Goal: Information Seeking & Learning: Understand process/instructions

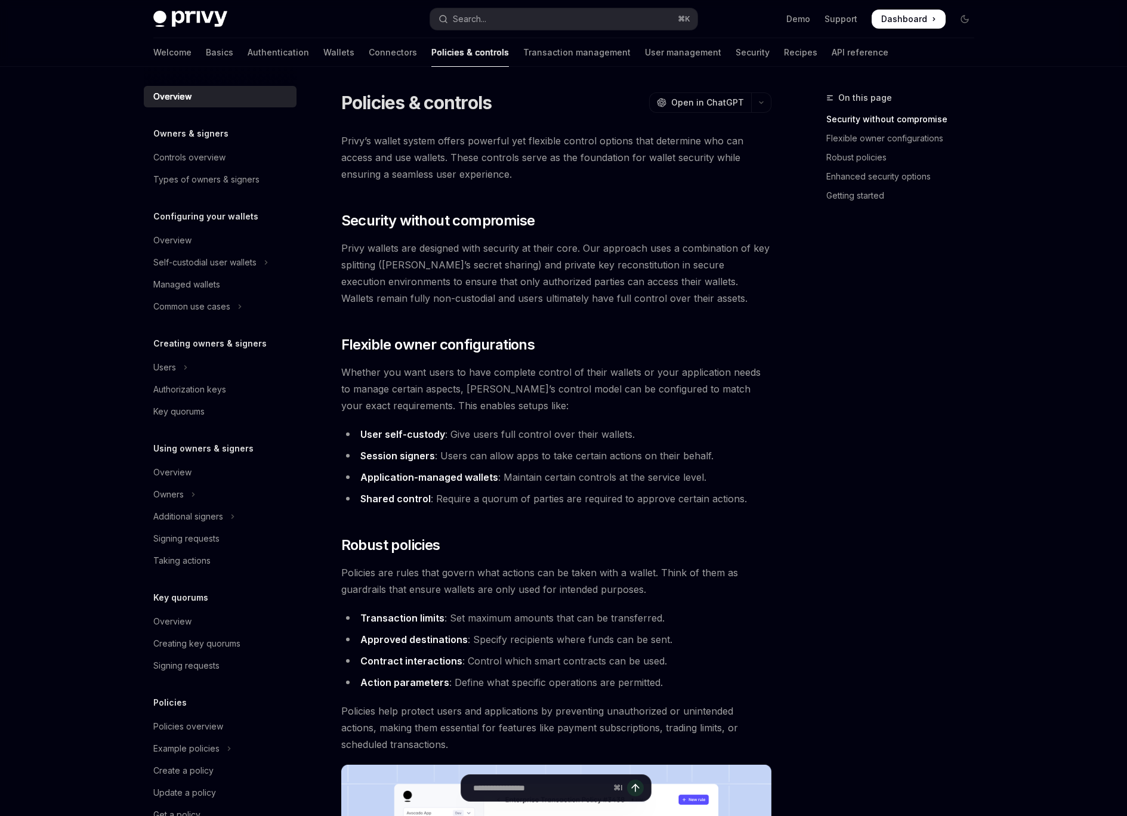
click at [1019, 414] on div "Skip to main content Privy Docs home page Search... ⌘ K Demo Support Dashboard …" at bounding box center [563, 761] width 1127 height 1523
click at [852, 431] on div "On this page Security without compromise Flexible owner configurations Robust p…" at bounding box center [893, 454] width 181 height 726
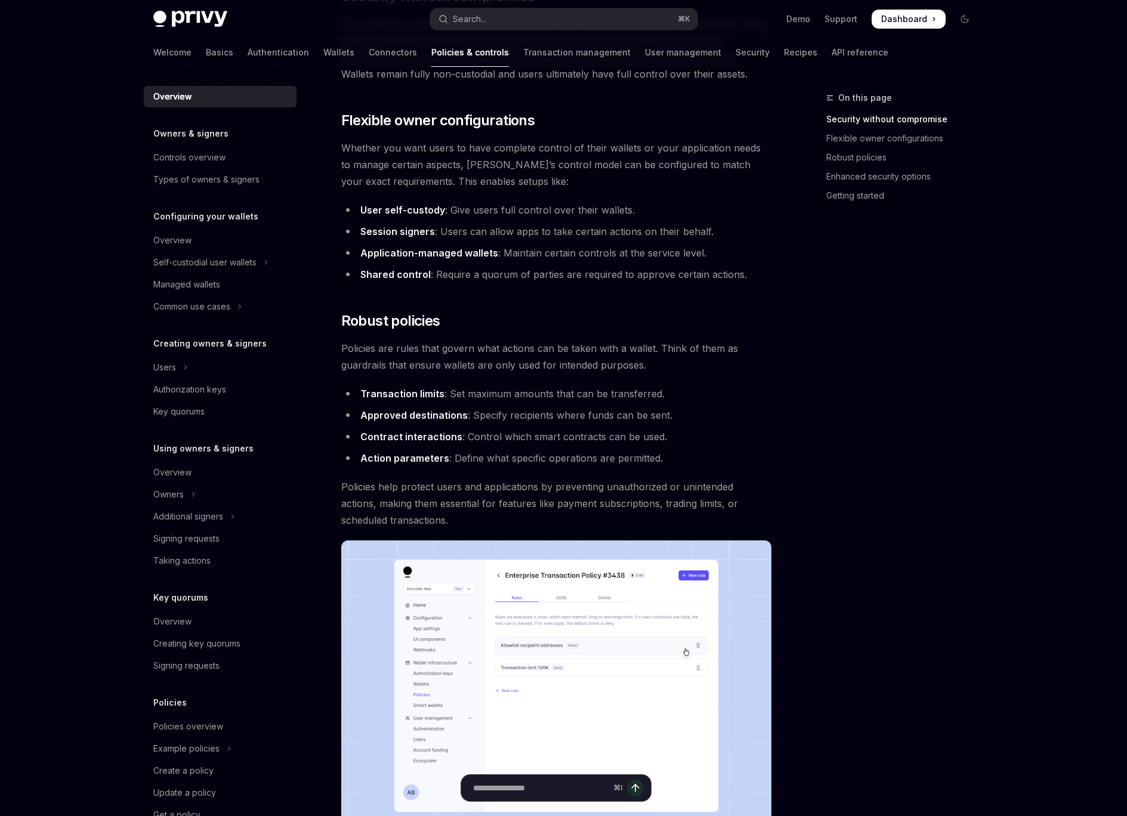
scroll to position [232, 0]
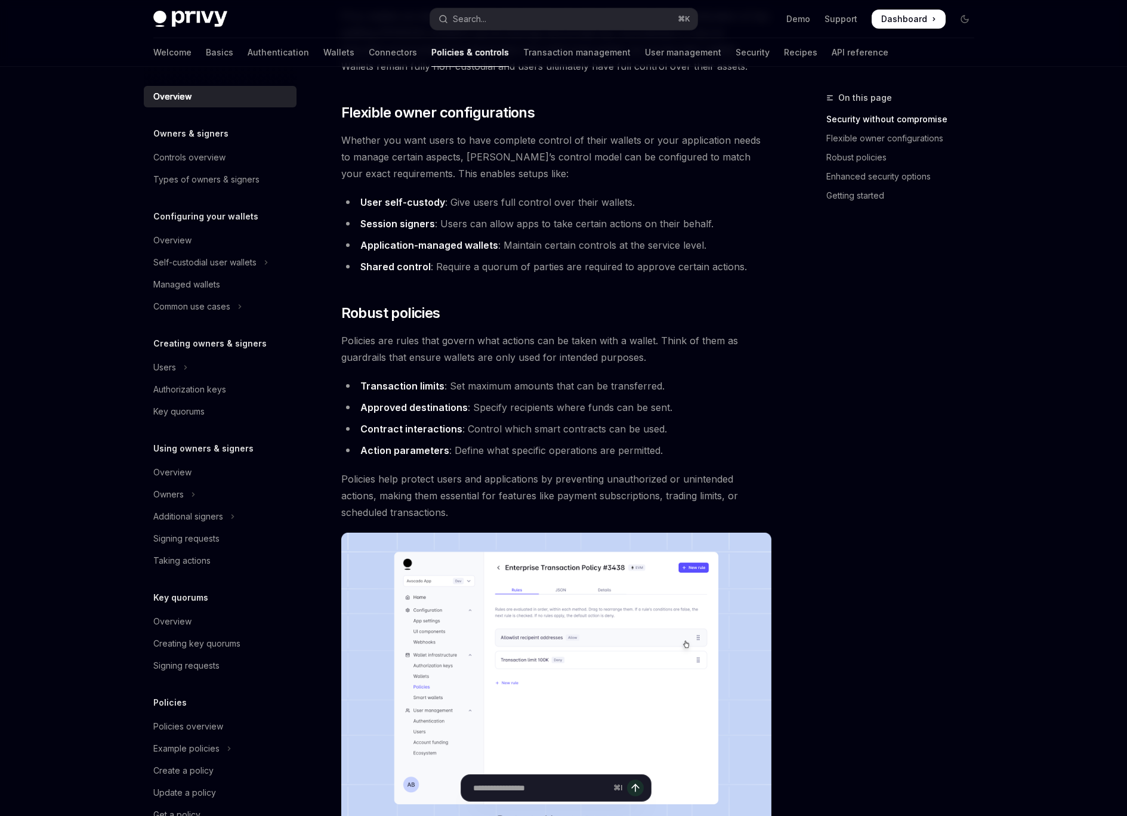
click at [894, 482] on div "On this page Security without compromise Flexible owner configurations Robust p…" at bounding box center [893, 454] width 181 height 726
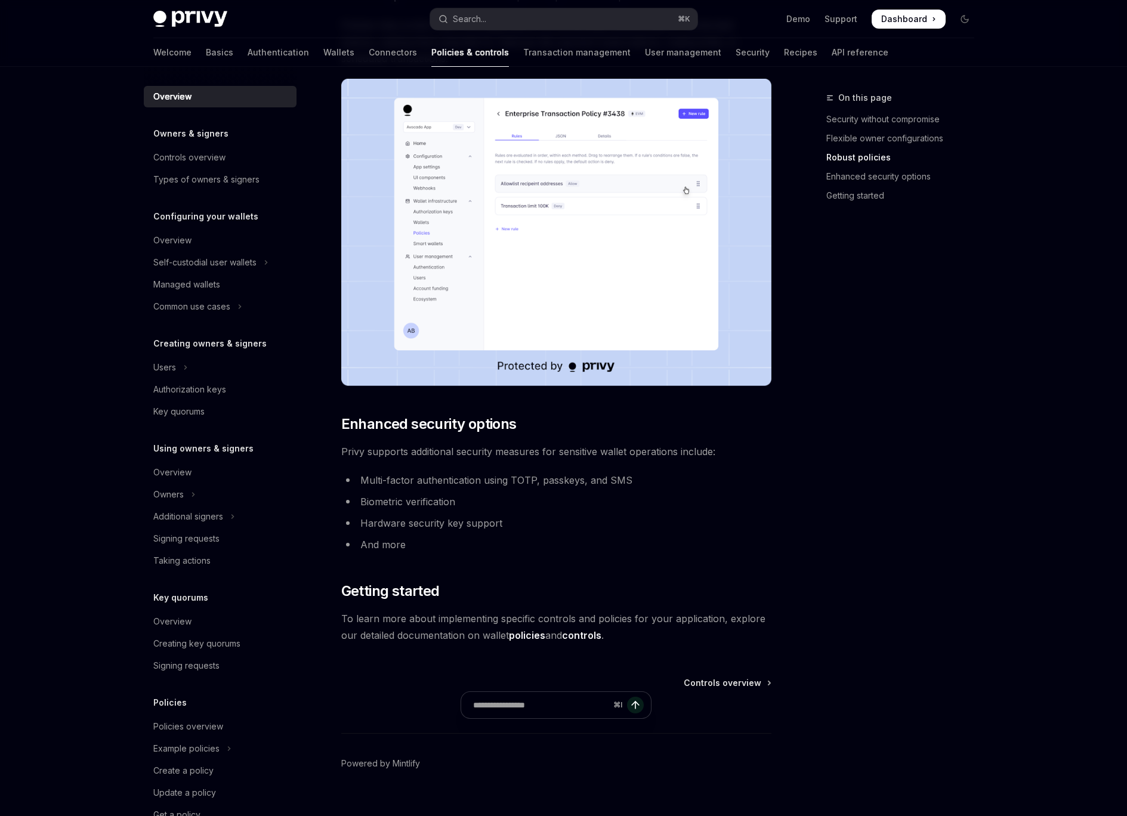
scroll to position [706, 0]
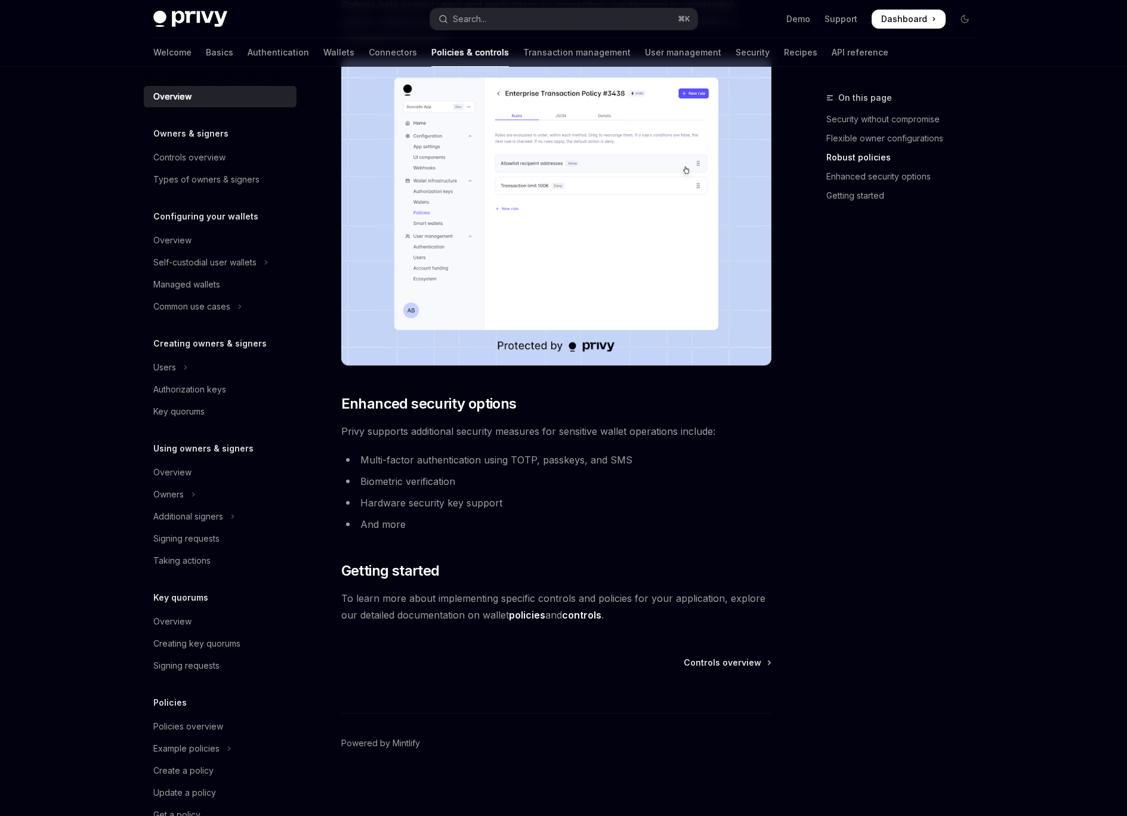
click at [515, 614] on link "policies" at bounding box center [527, 615] width 36 height 13
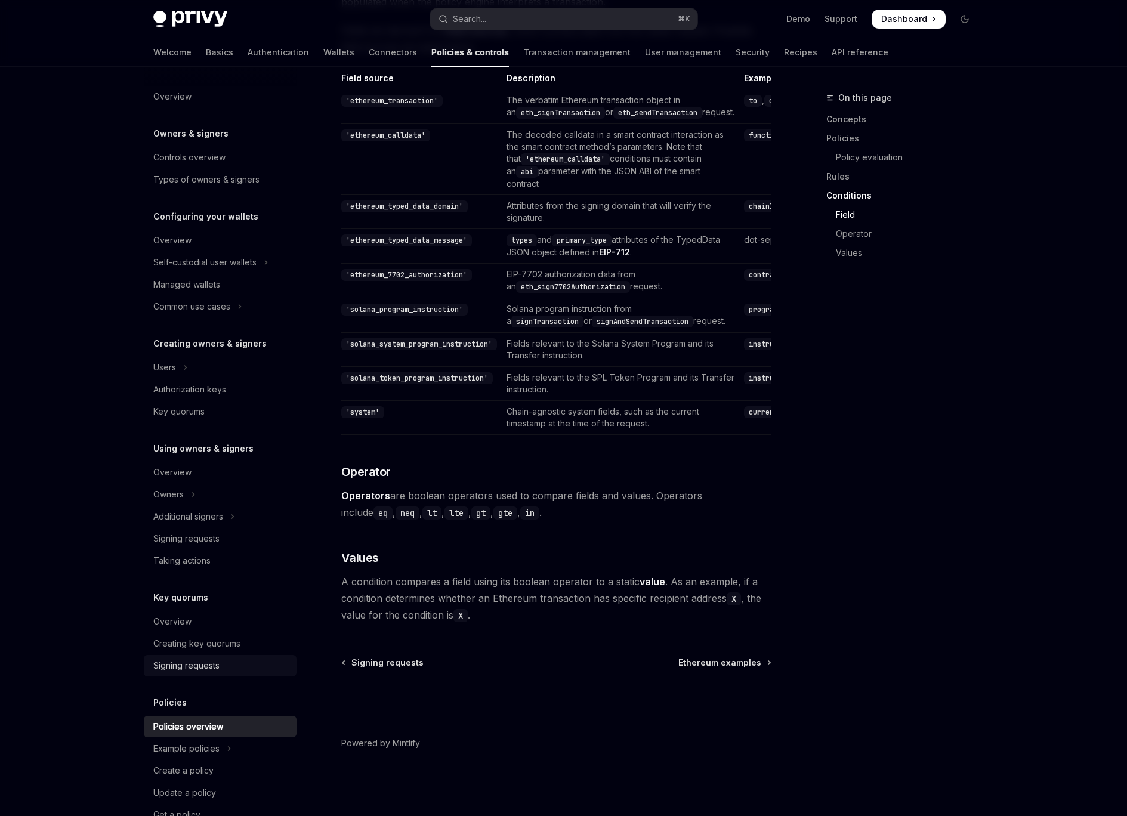
scroll to position [33, 0]
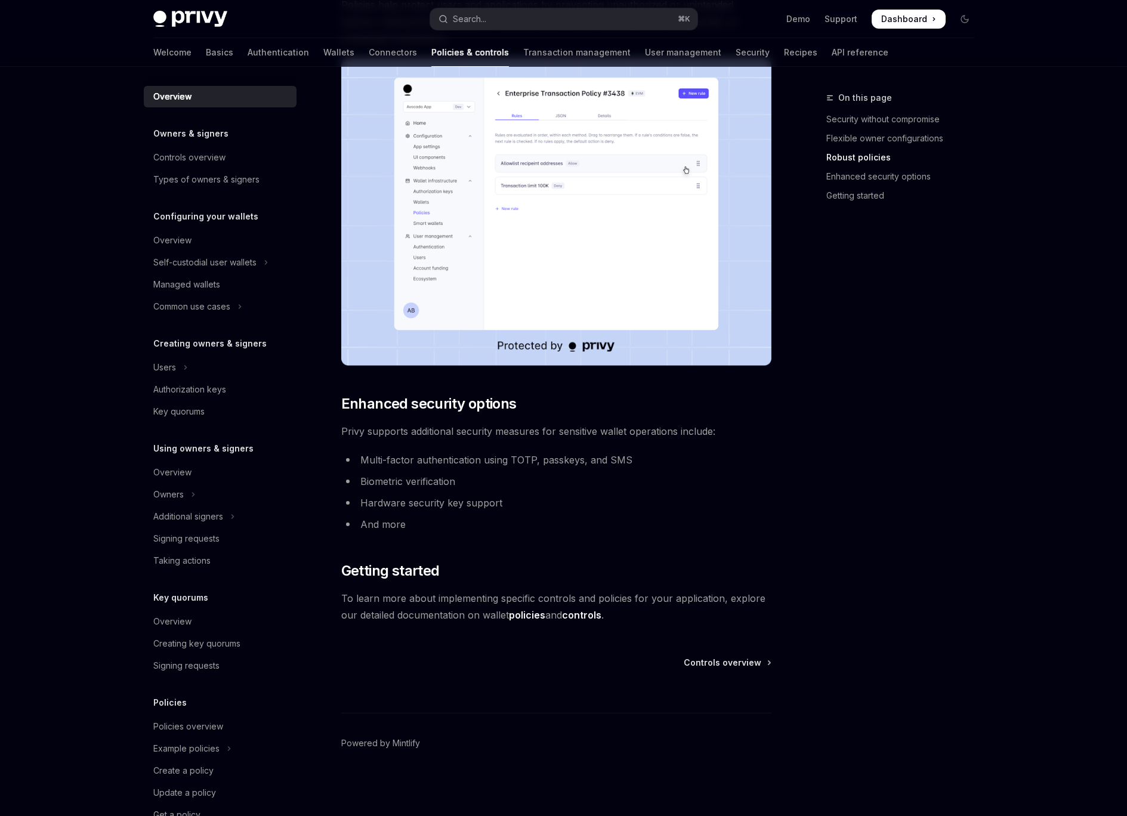
click at [593, 616] on link "controls" at bounding box center [581, 615] width 39 height 13
type textarea "*"
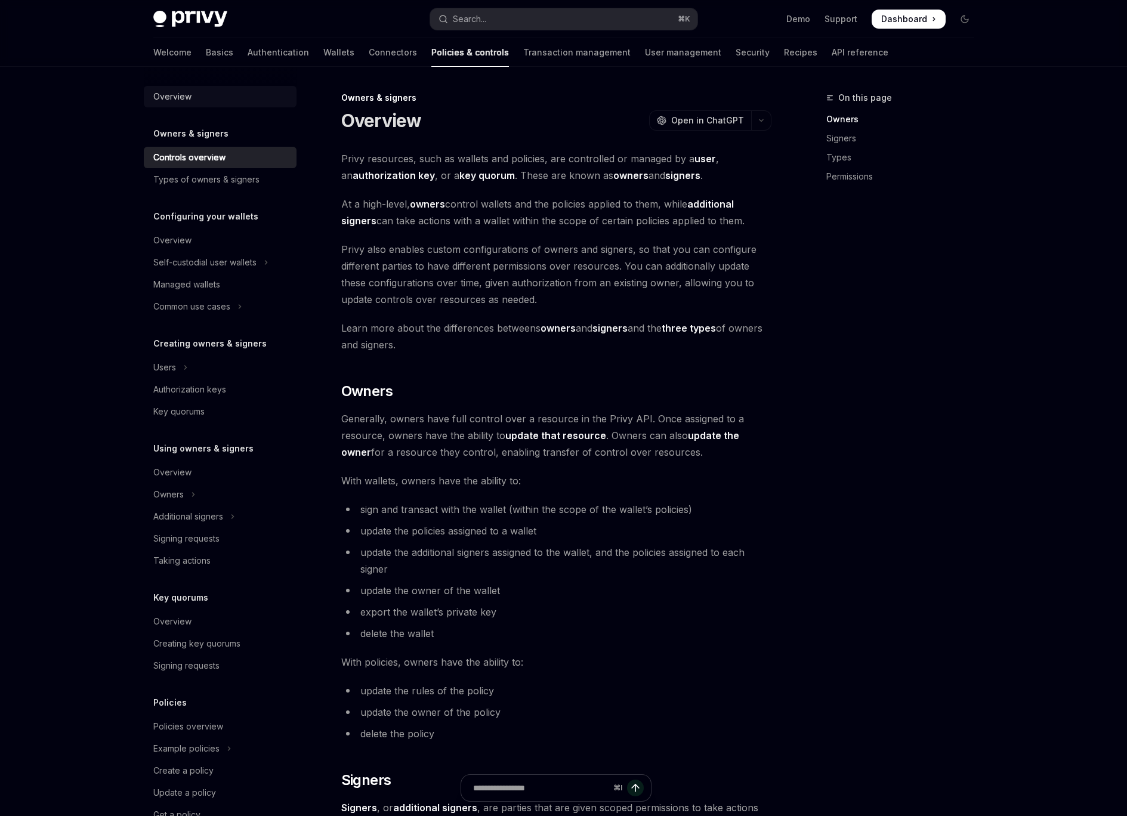
click at [205, 97] on div "Overview" at bounding box center [221, 97] width 136 height 14
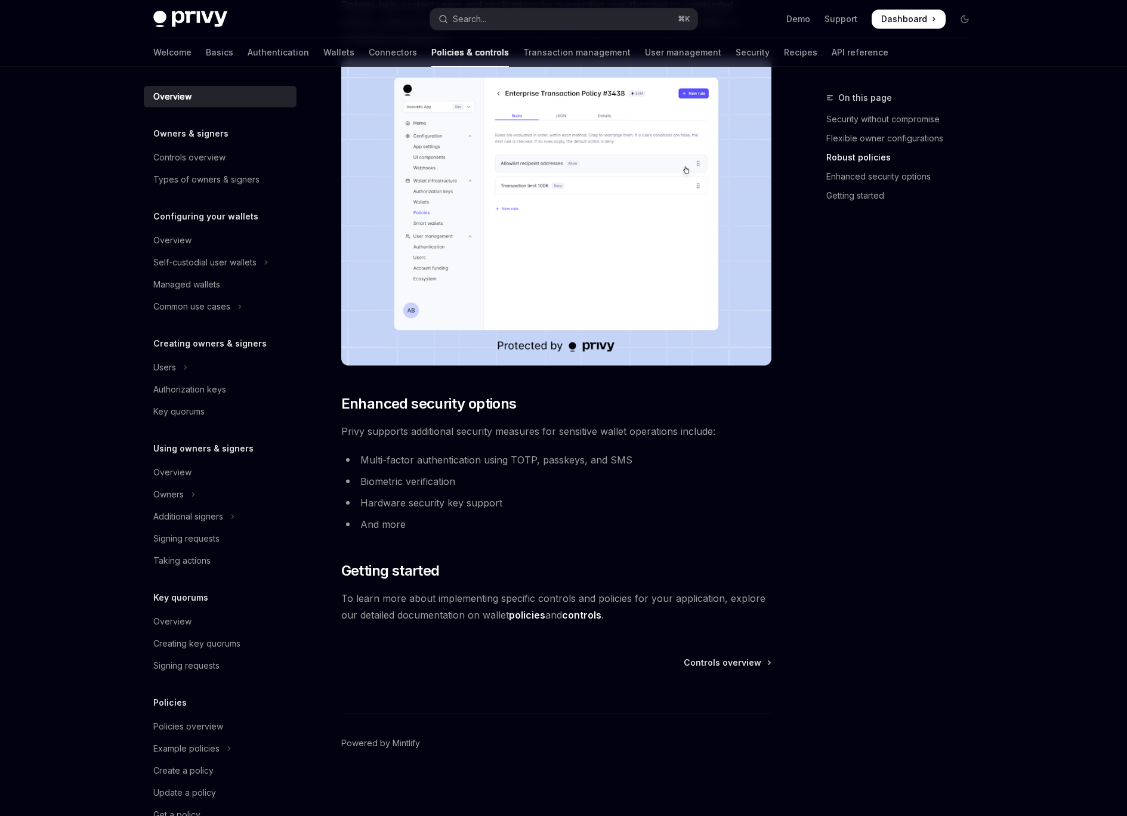
click at [594, 613] on link "controls" at bounding box center [581, 615] width 39 height 13
click at [584, 614] on link "controls" at bounding box center [581, 615] width 39 height 13
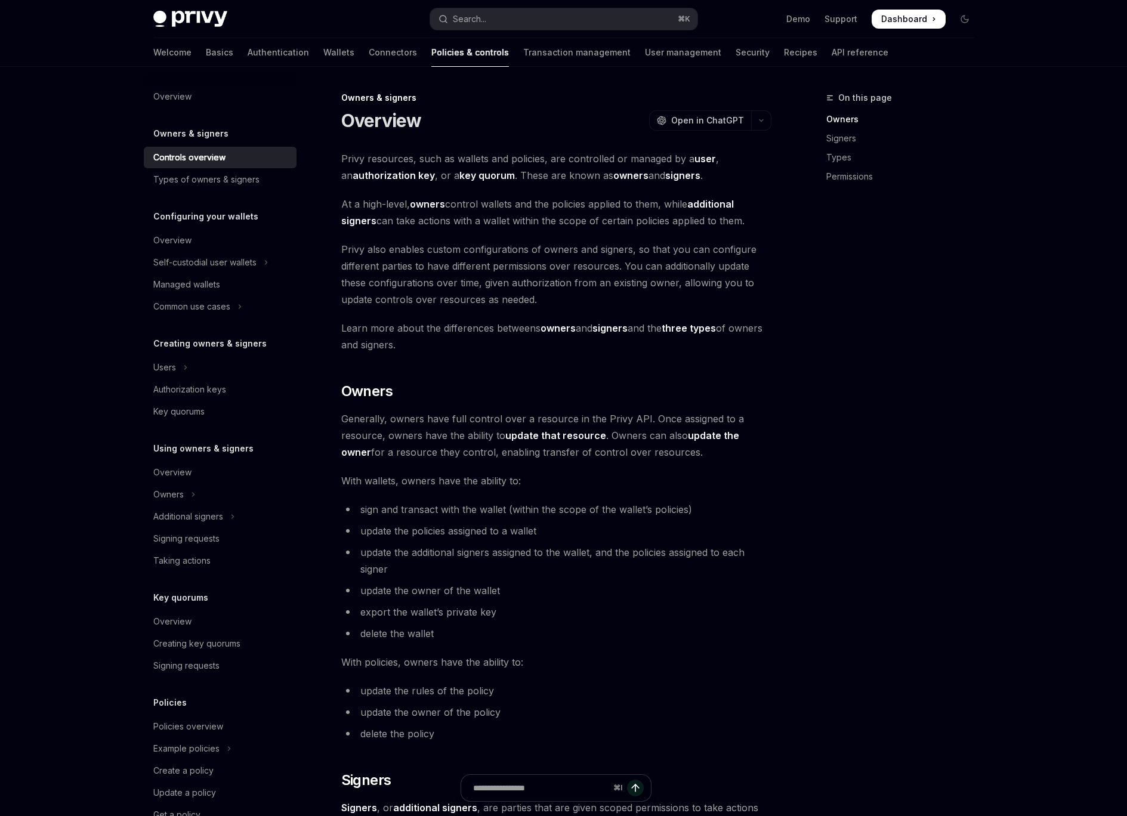
click at [459, 175] on strong "key quorum" at bounding box center [486, 175] width 55 height 12
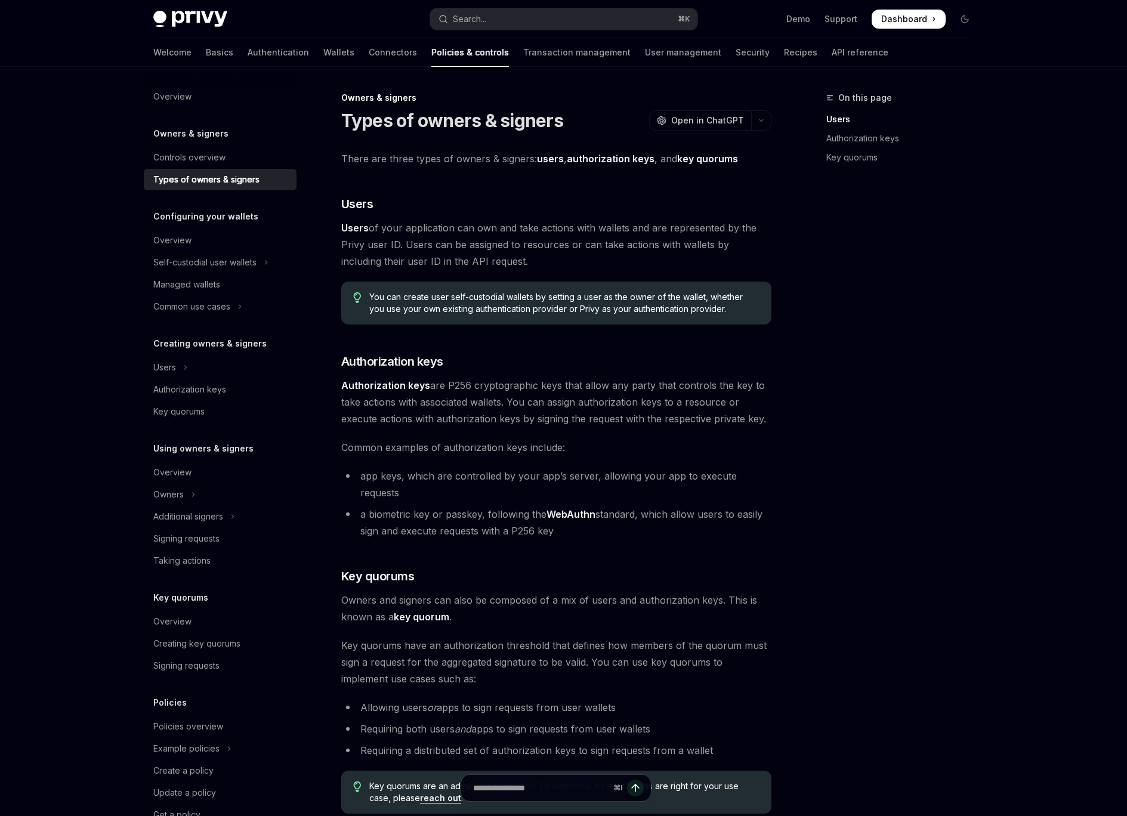
scroll to position [67, 0]
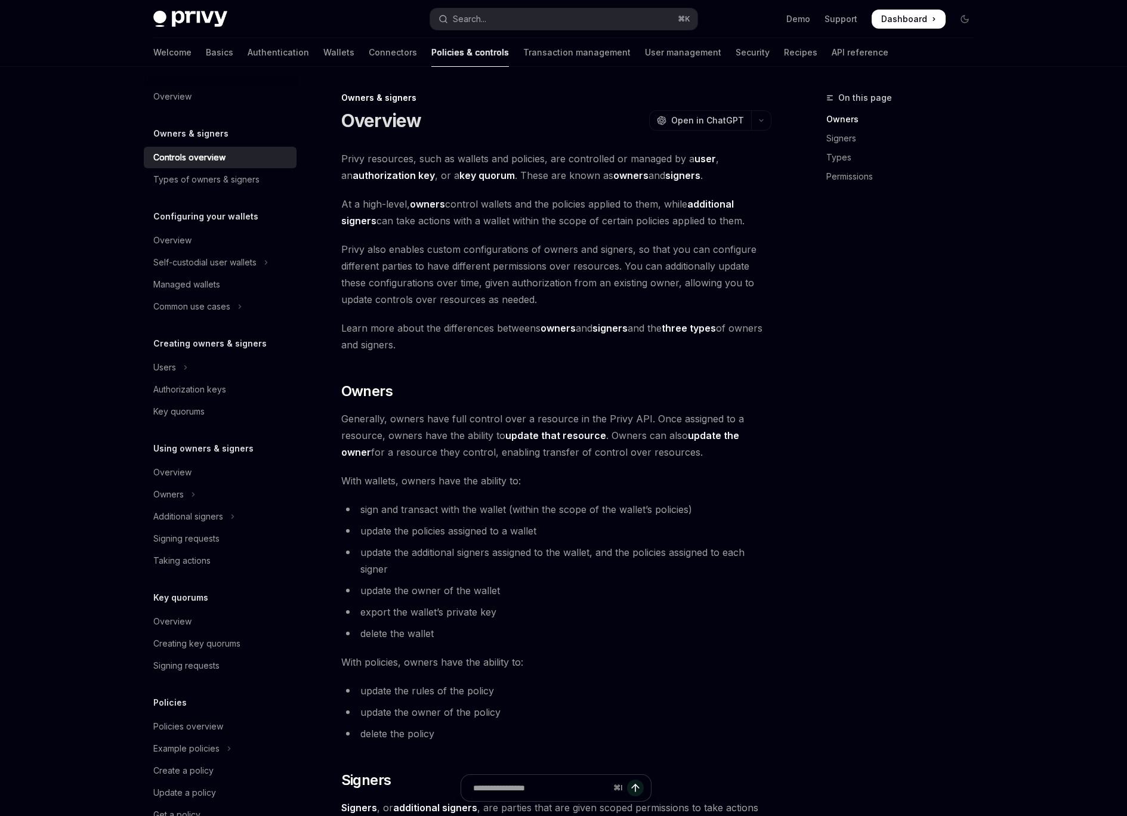
click at [774, 358] on div "On this page Owners Signers Types Permissions Owners & signers Overview OpenAI …" at bounding box center [564, 806] width 840 height 1479
click at [853, 394] on div "On this page Owners Signers Types Permissions" at bounding box center [893, 454] width 181 height 726
click at [530, 436] on strong "update that resource" at bounding box center [555, 436] width 101 height 12
click at [768, 512] on li "sign and transact with the wallet (within the scope of the wallet’s policies)" at bounding box center [556, 509] width 430 height 17
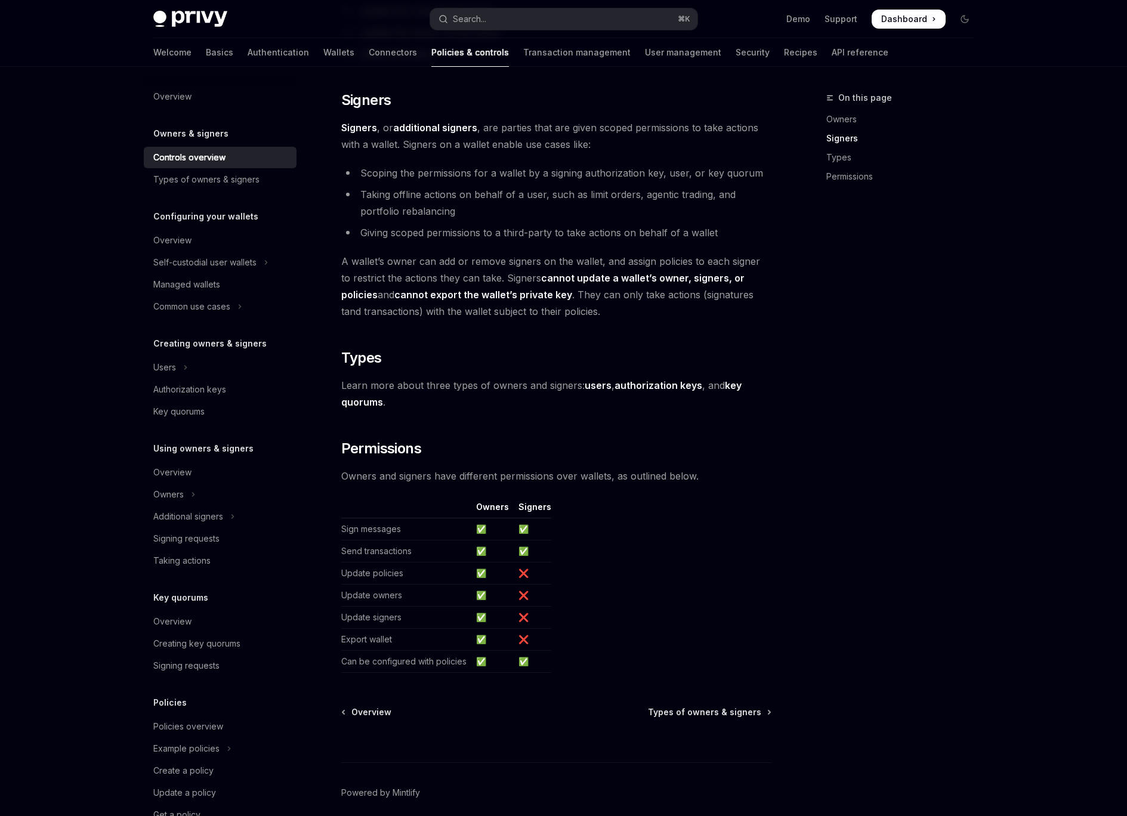
scroll to position [730, 0]
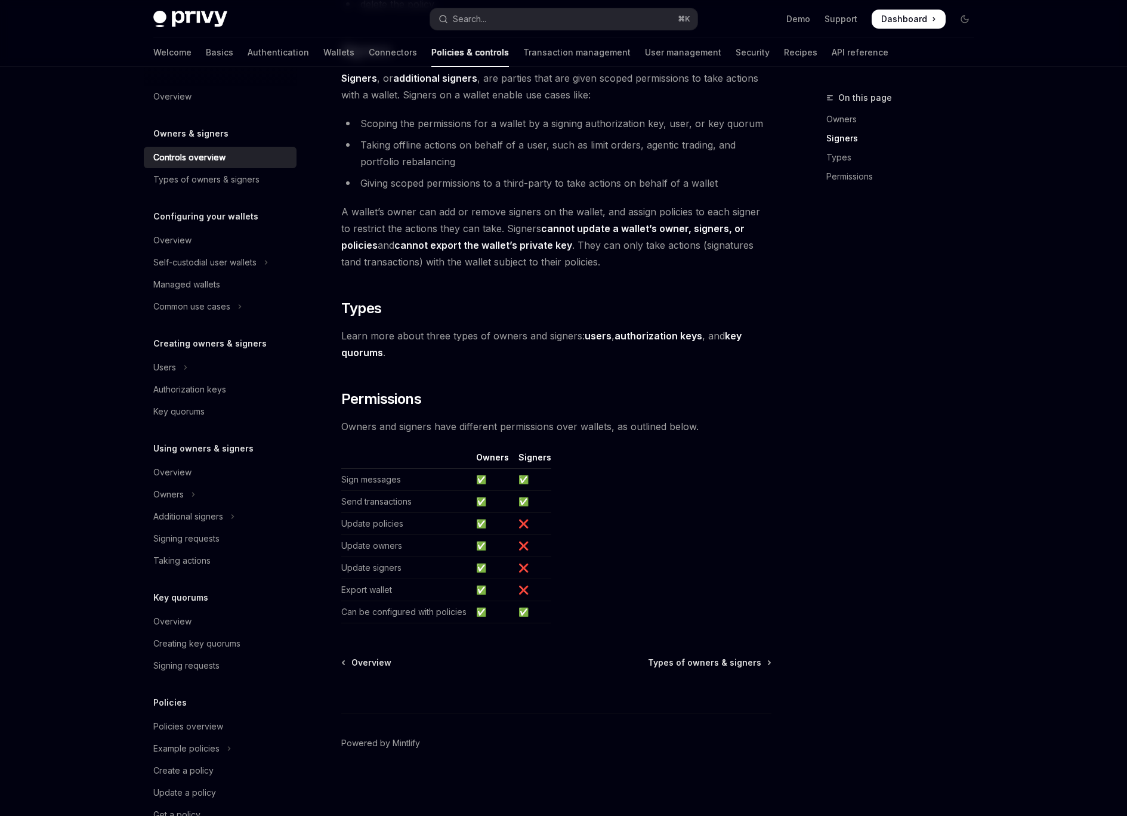
click at [714, 669] on div "⌘ I" at bounding box center [556, 691] width 430 height 44
click at [710, 664] on span "Types of owners & signers" at bounding box center [704, 663] width 113 height 12
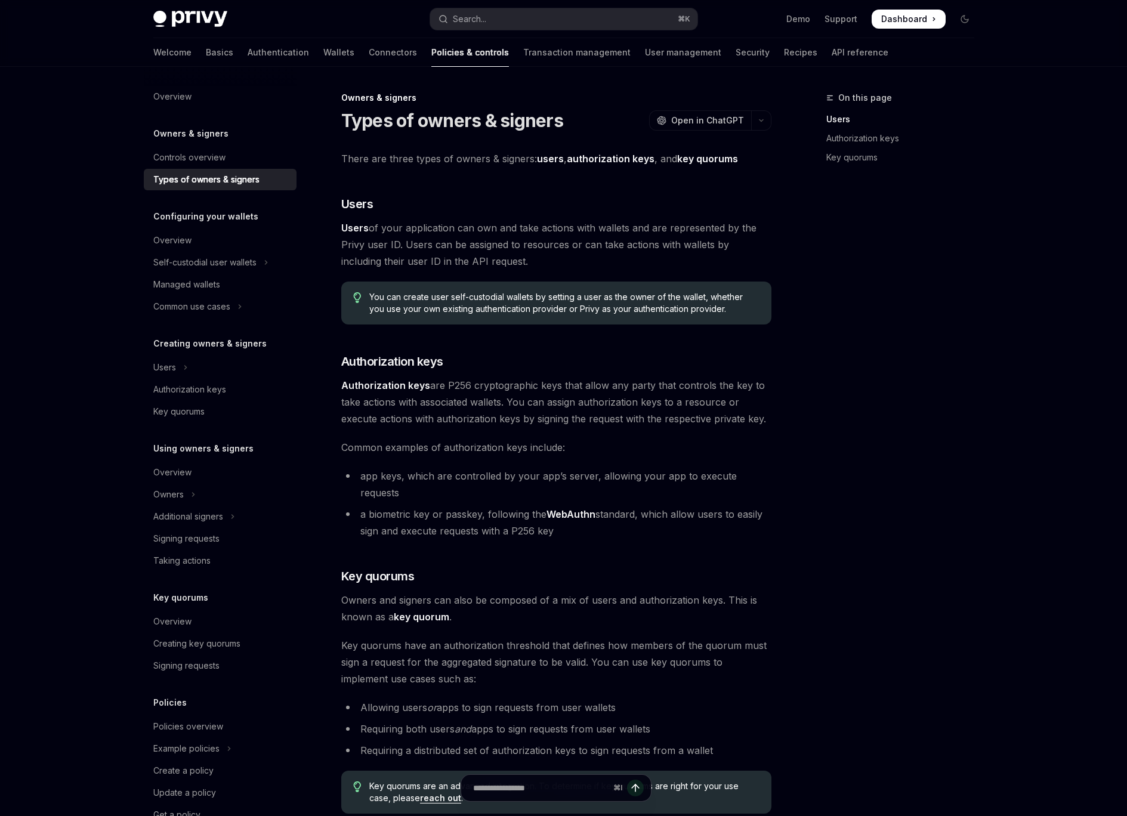
click at [871, 328] on div "On this page Users Authorization keys Key quorums" at bounding box center [893, 454] width 181 height 726
click at [223, 156] on div "Controls overview" at bounding box center [189, 157] width 72 height 14
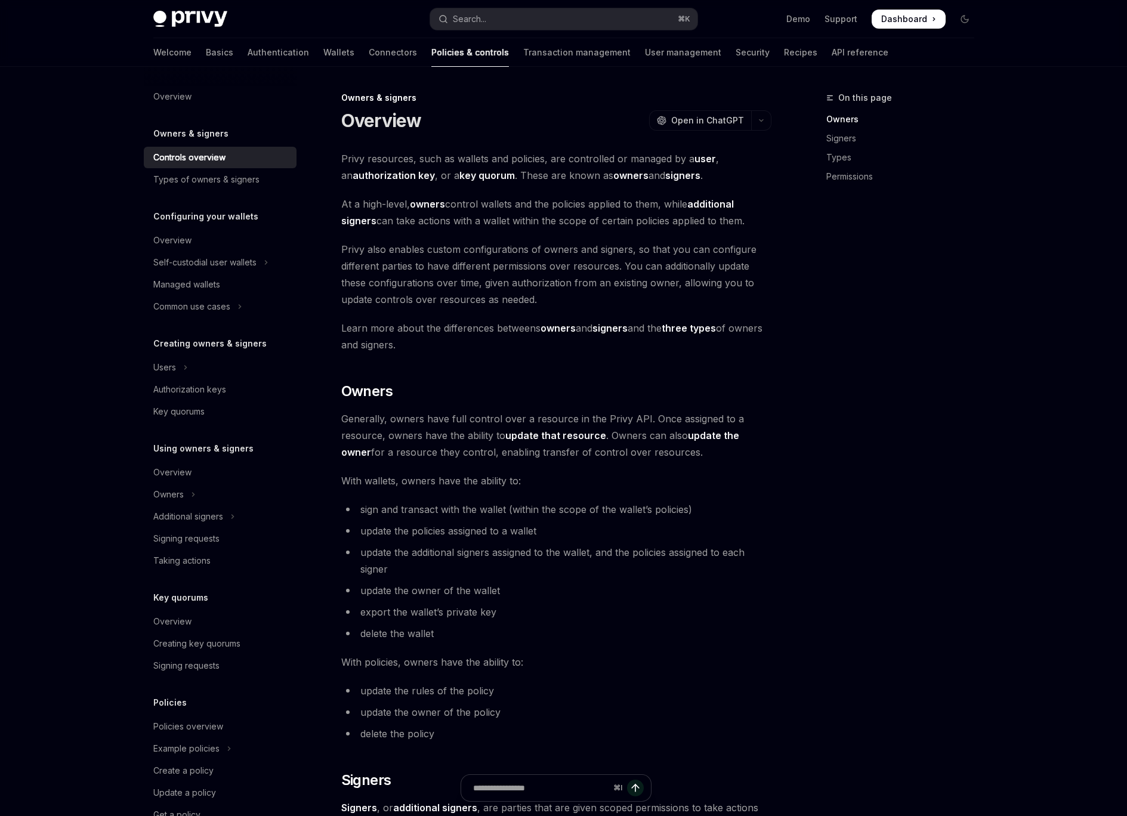
scroll to position [730, 0]
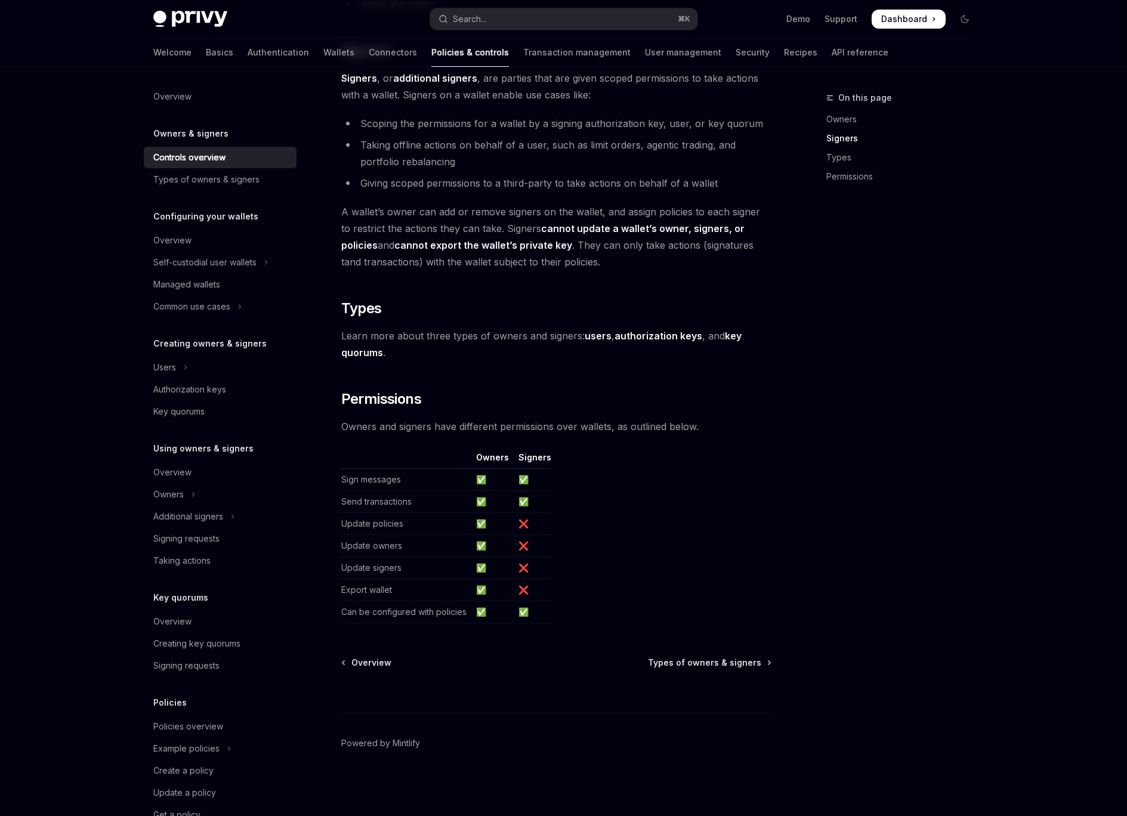
click at [739, 669] on div "⌘ I" at bounding box center [556, 691] width 430 height 44
click at [738, 663] on span "Types of owners & signers" at bounding box center [704, 663] width 113 height 12
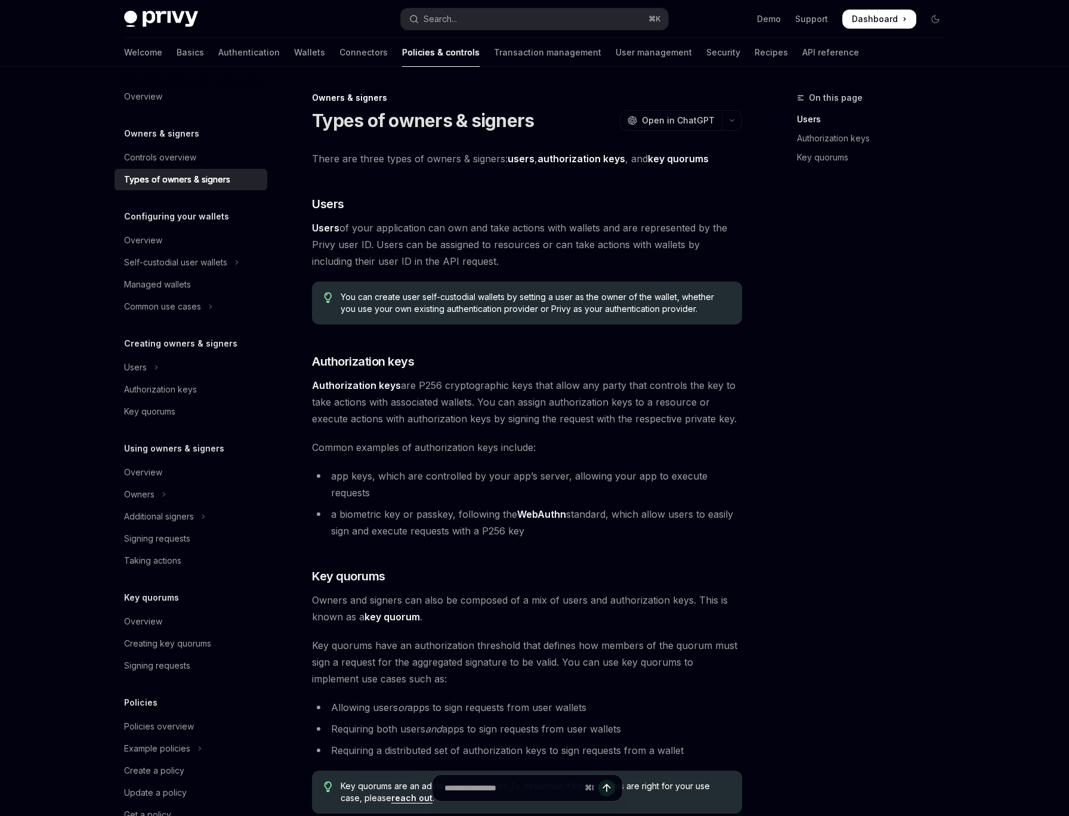
click at [810, 652] on div "On this page Users Authorization keys Key quorums" at bounding box center [863, 454] width 181 height 726
click at [901, 389] on div "On this page Users Authorization keys Key quorums" at bounding box center [863, 454] width 181 height 726
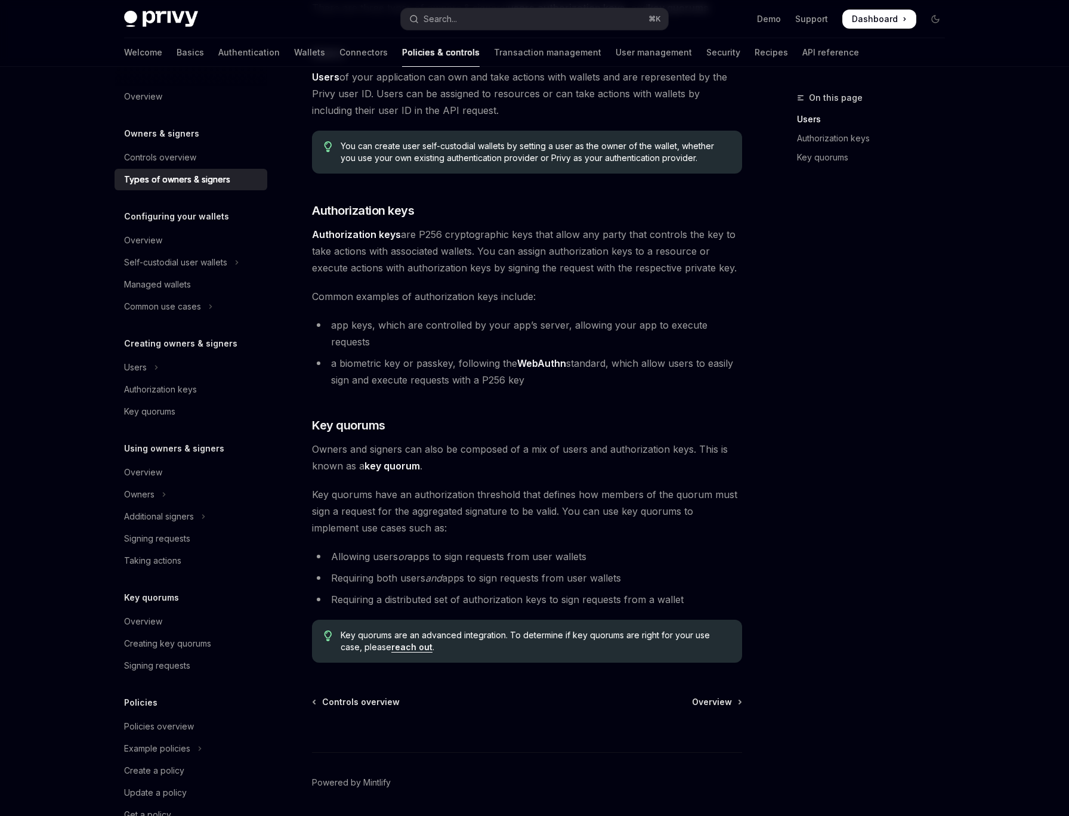
scroll to position [174, 0]
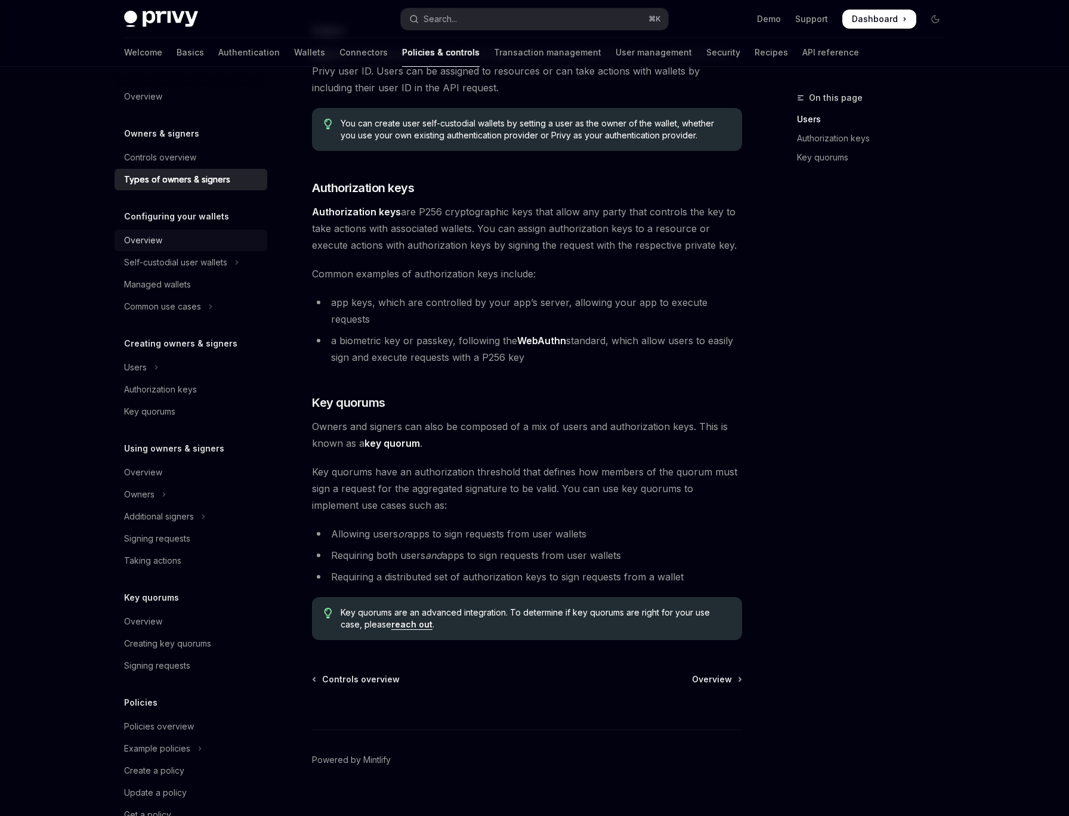
click at [192, 239] on div "Overview" at bounding box center [192, 240] width 136 height 14
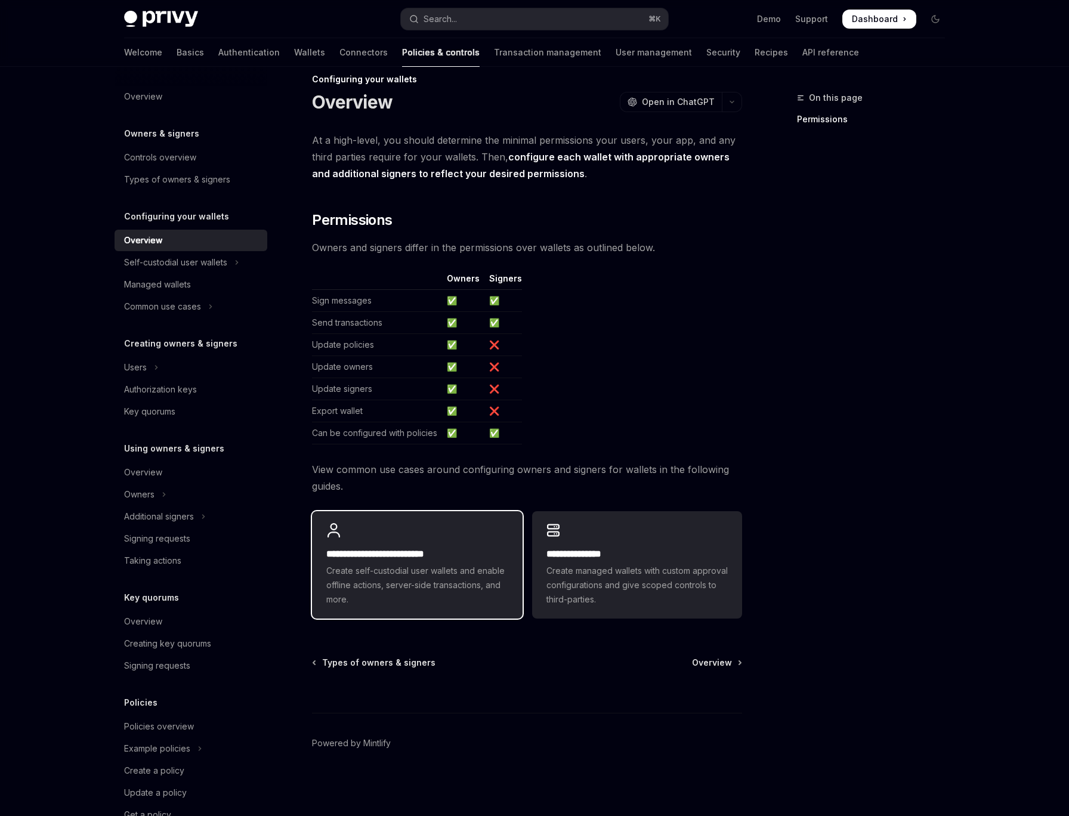
click at [461, 545] on div "**********" at bounding box center [417, 564] width 210 height 107
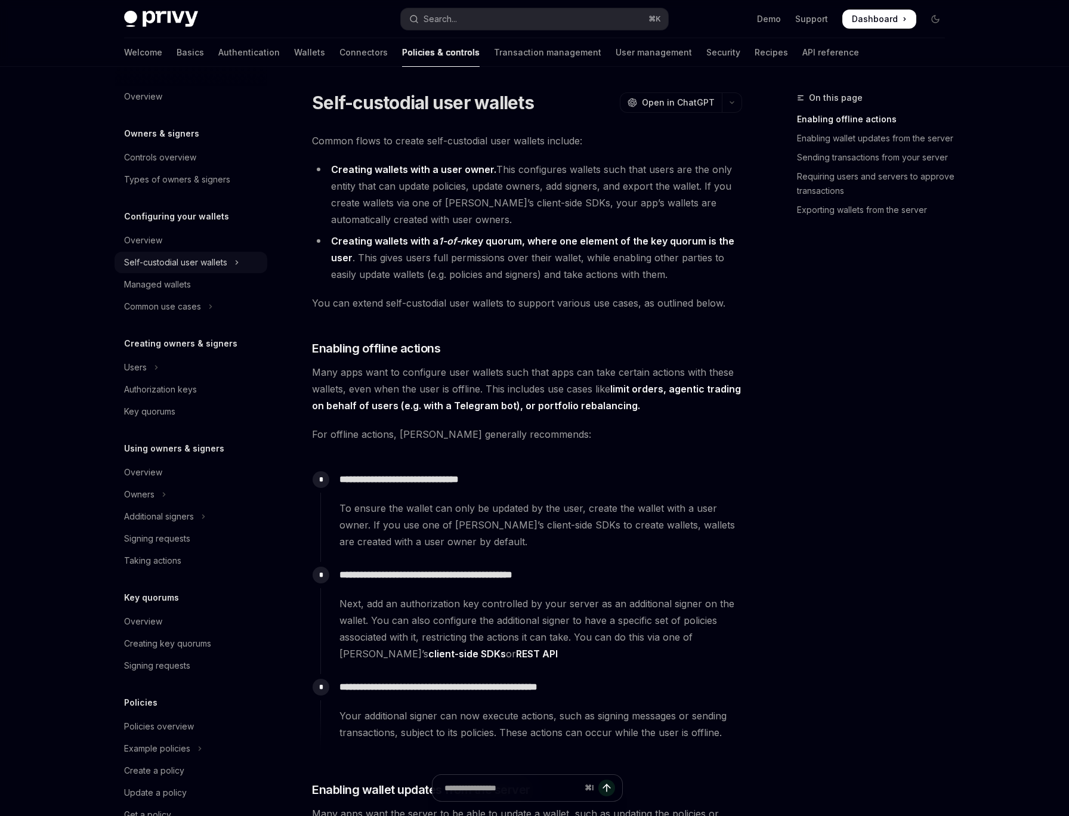
click at [231, 269] on button "Self-custodial user wallets" at bounding box center [191, 262] width 153 height 21
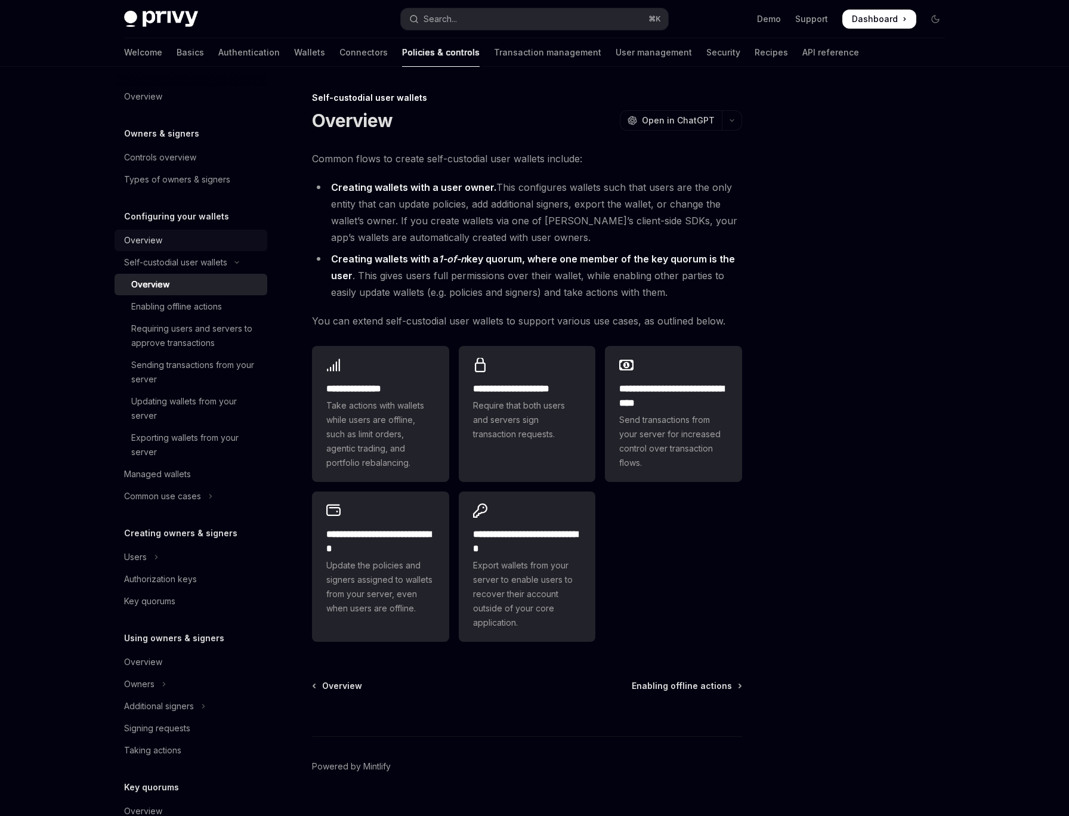
click at [205, 245] on div "Overview" at bounding box center [192, 240] width 136 height 14
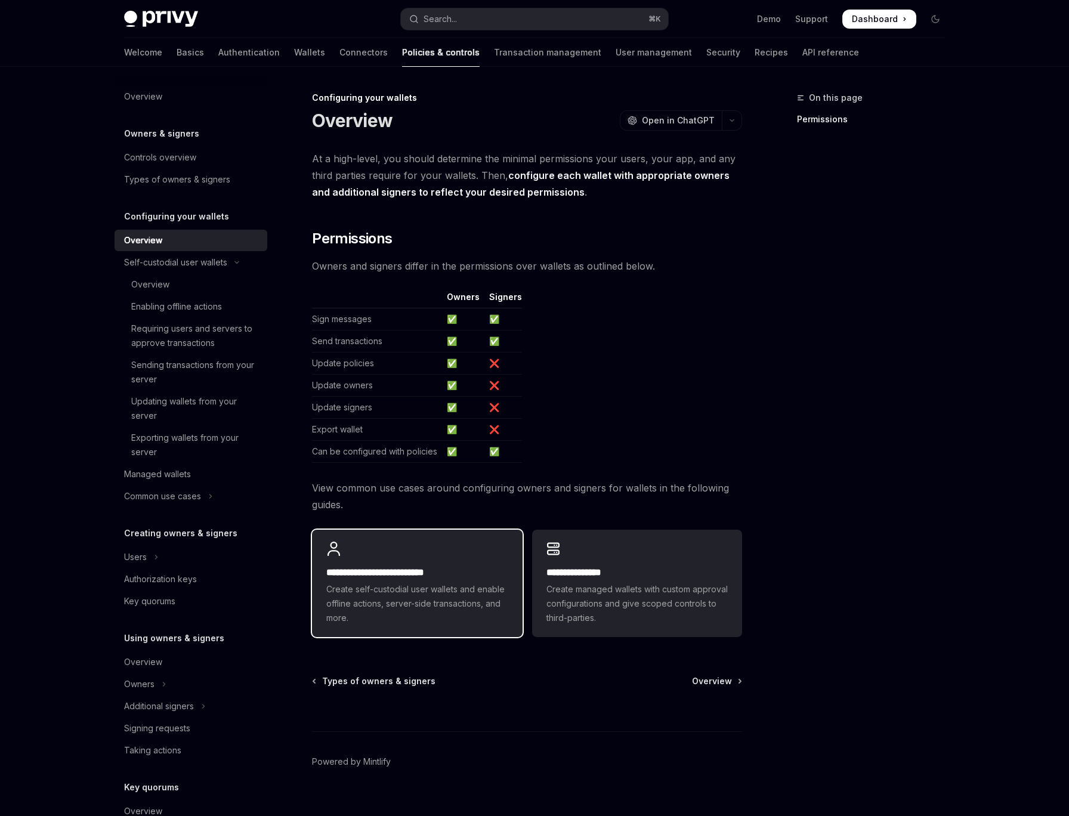
click at [416, 595] on span "Create self-custodial user wallets and enable offline actions, server-side tran…" at bounding box center [416, 603] width 181 height 43
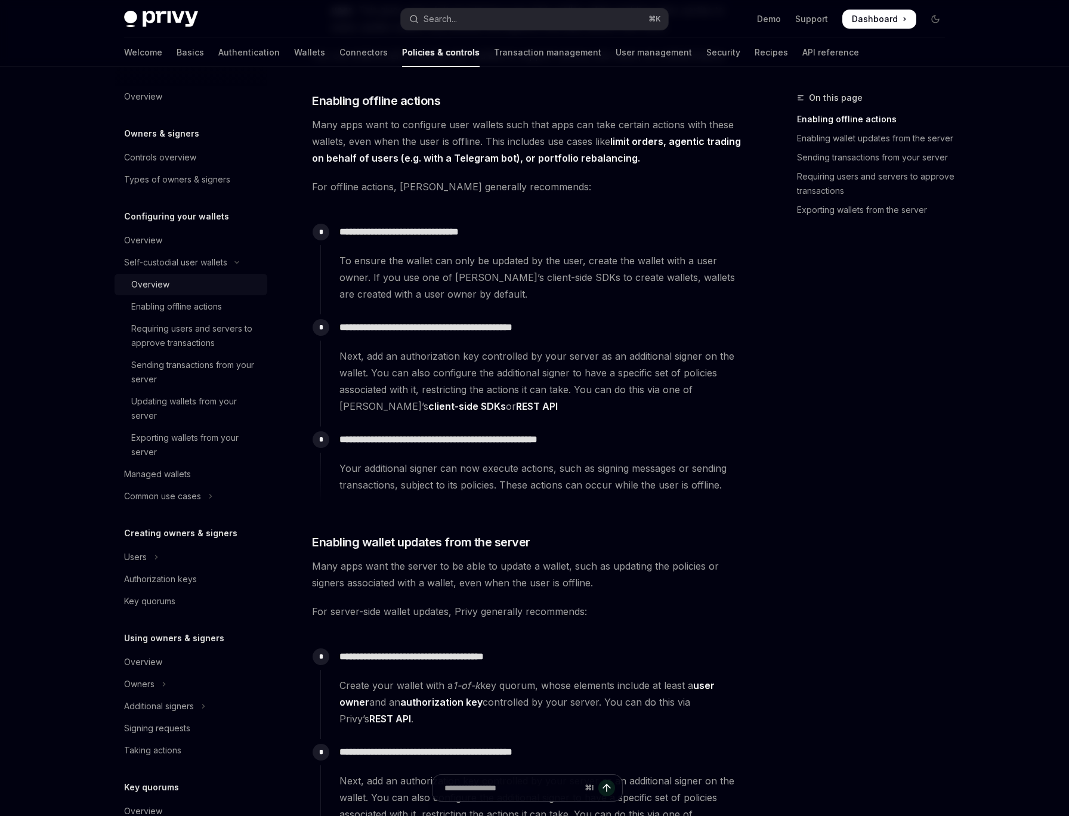
click at [162, 285] on div "Overview" at bounding box center [150, 284] width 38 height 14
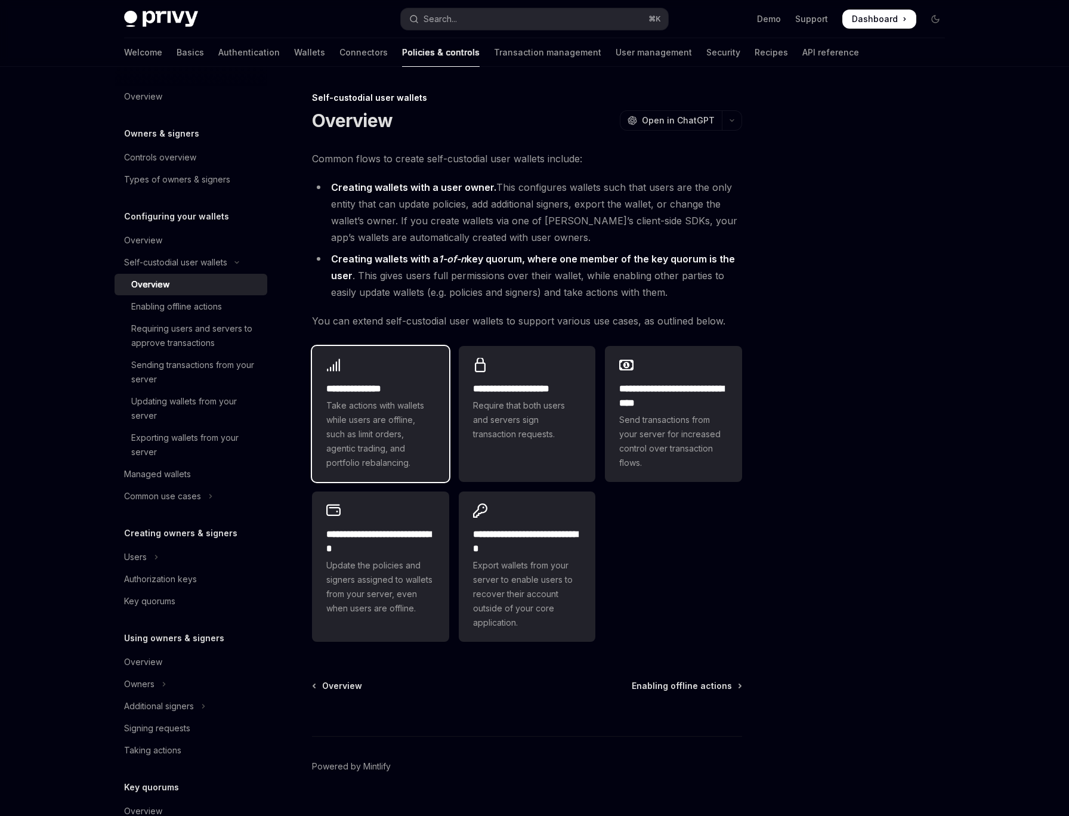
scroll to position [1, 0]
click at [848, 307] on div at bounding box center [863, 454] width 181 height 726
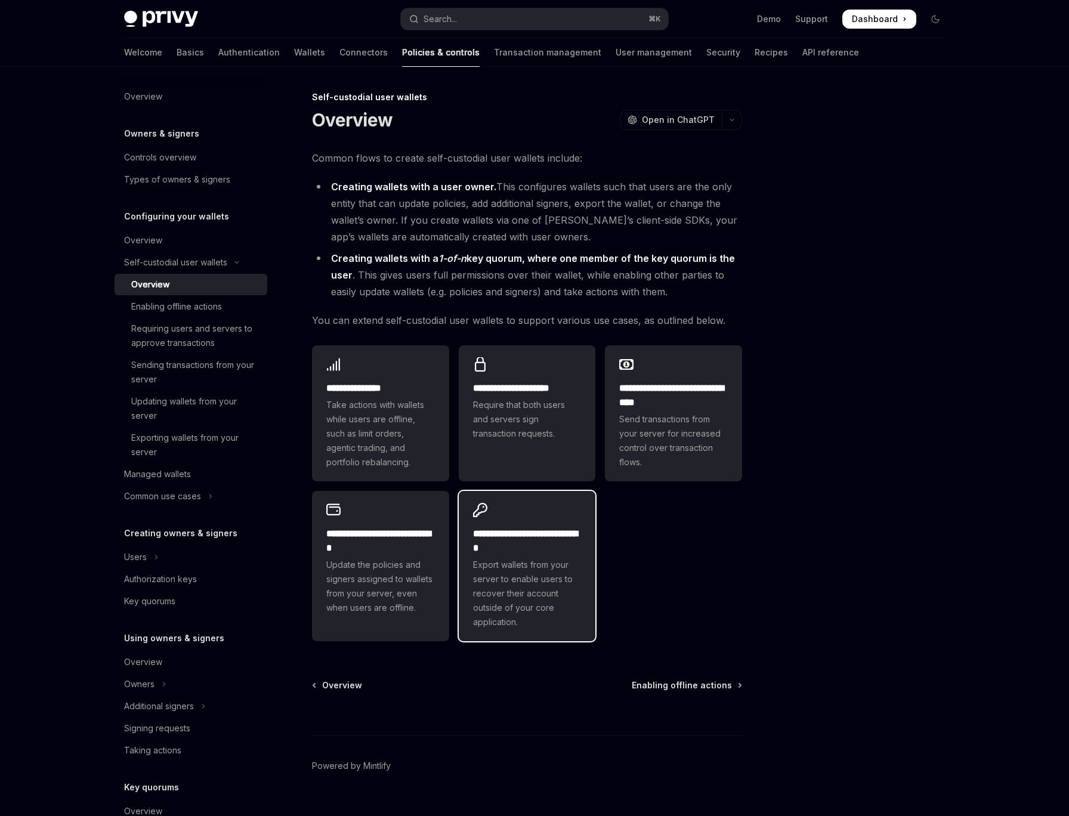
click at [541, 551] on h2 "**********" at bounding box center [527, 541] width 109 height 29
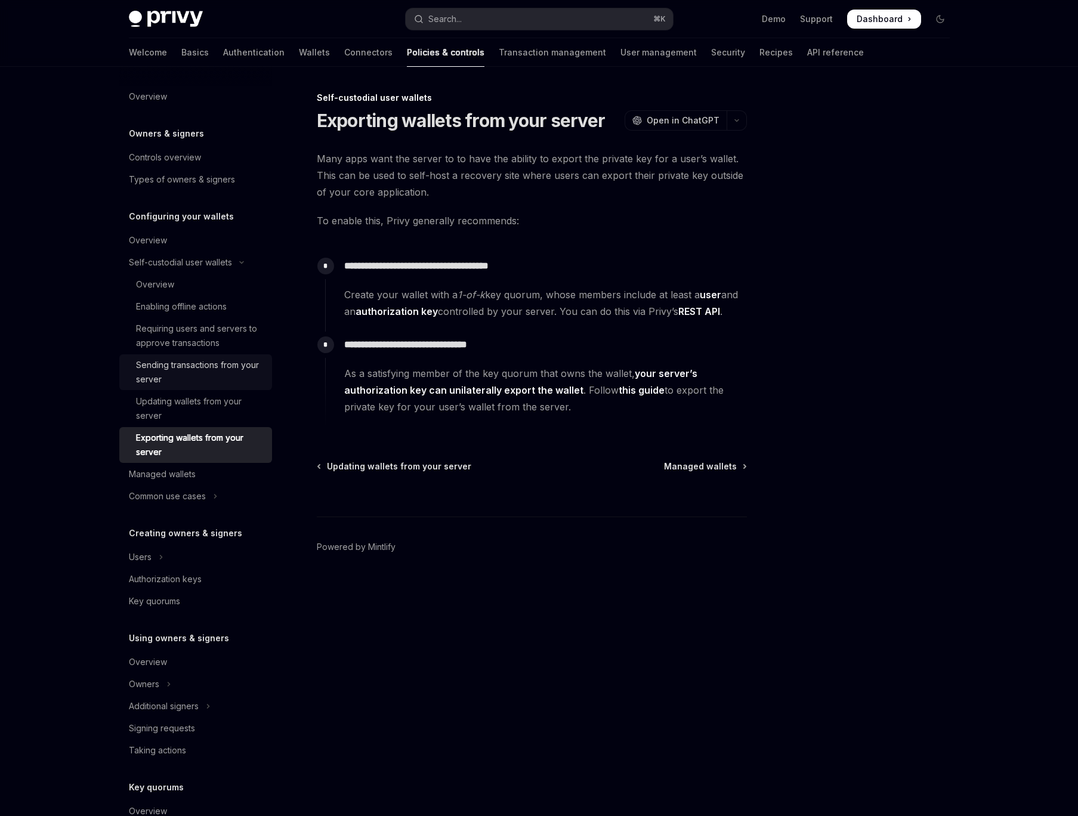
click at [196, 383] on div "Sending transactions from your server" at bounding box center [200, 372] width 129 height 29
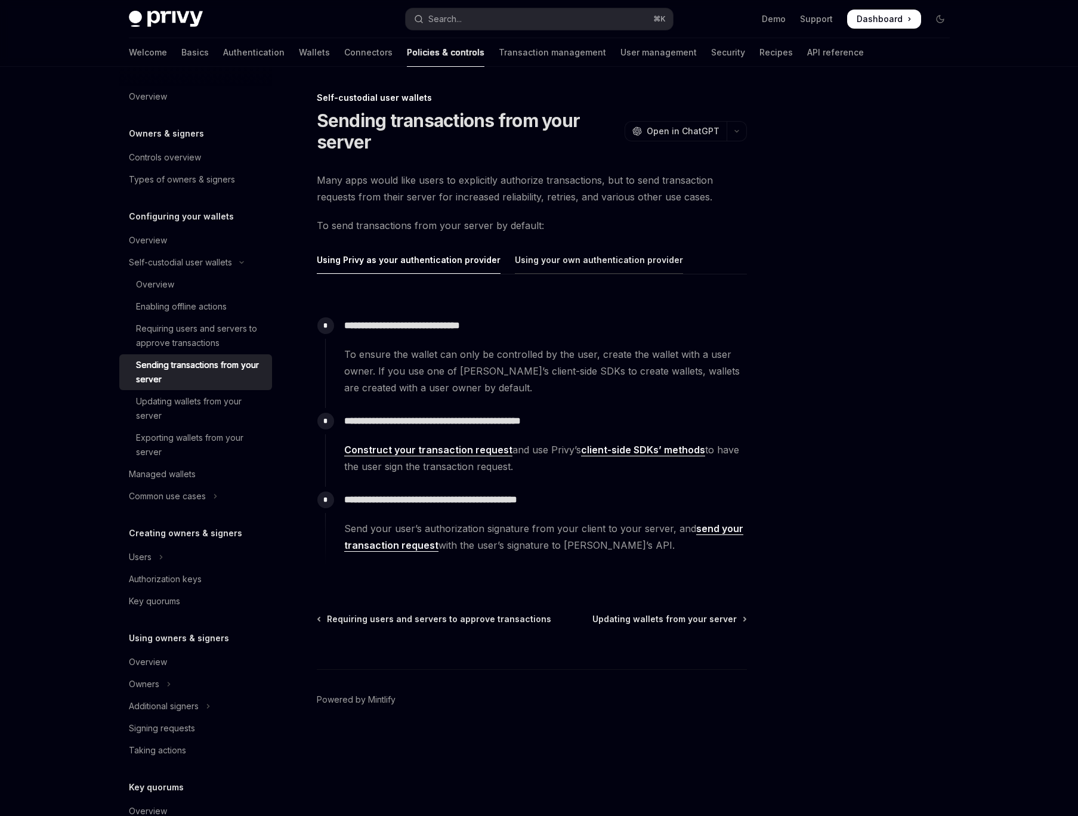
click at [539, 260] on div "Using your own authentication provider" at bounding box center [599, 260] width 168 height 28
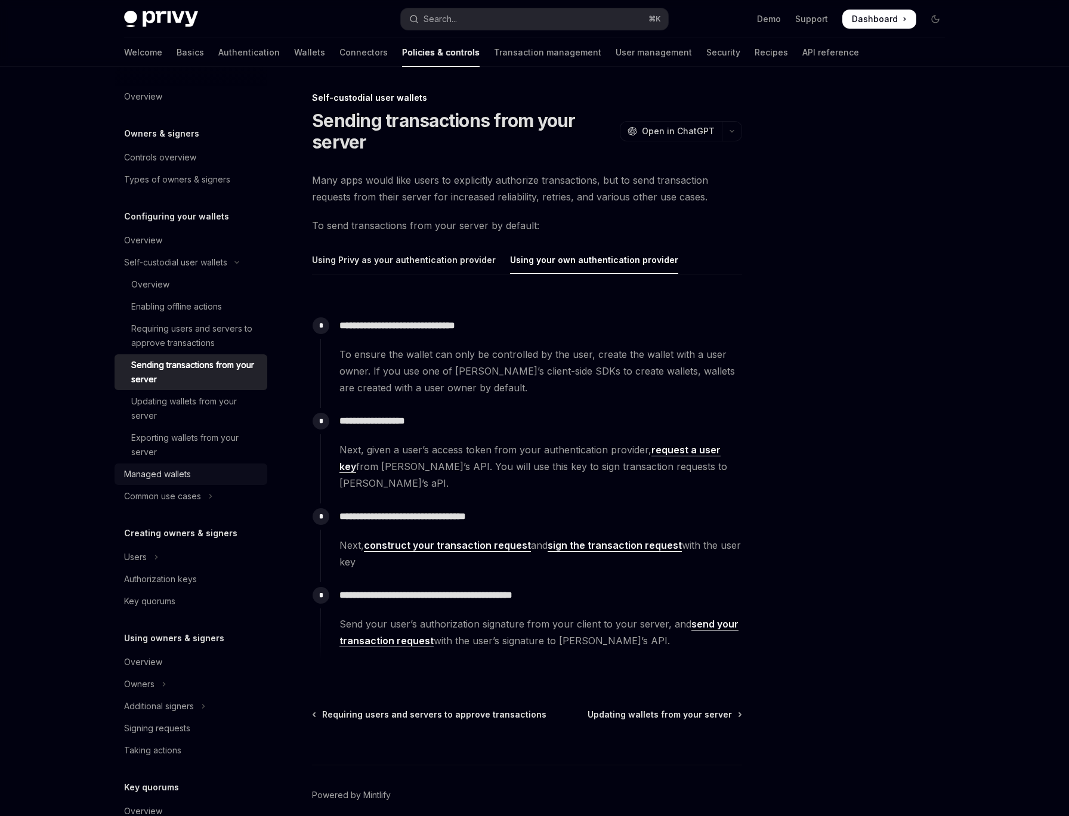
click at [192, 473] on div "Managed wallets" at bounding box center [192, 474] width 136 height 14
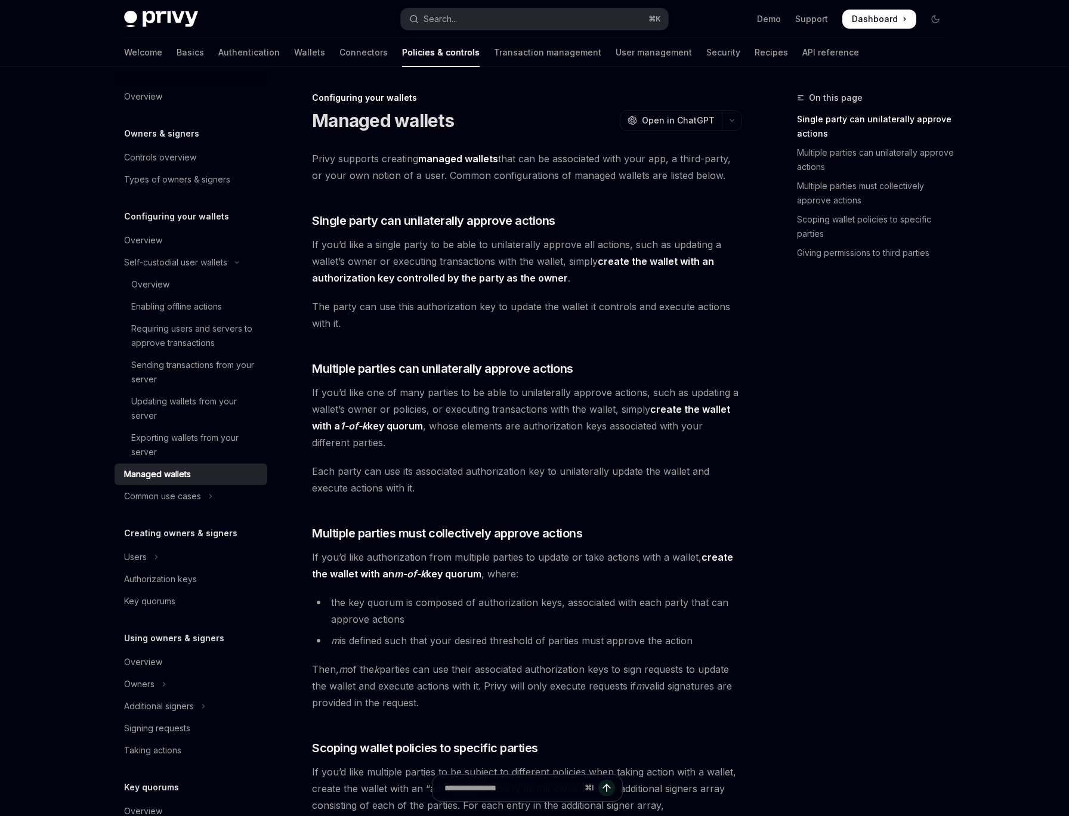
click at [771, 433] on div "On this page Single party can unilaterally approve actions Multiple parties can…" at bounding box center [535, 692] width 840 height 1250
click at [930, 402] on div "On this page Single party can unilaterally approve actions Multiple parties can…" at bounding box center [863, 454] width 181 height 726
click at [198, 496] on div "Common use cases" at bounding box center [162, 496] width 77 height 14
type textarea "*"
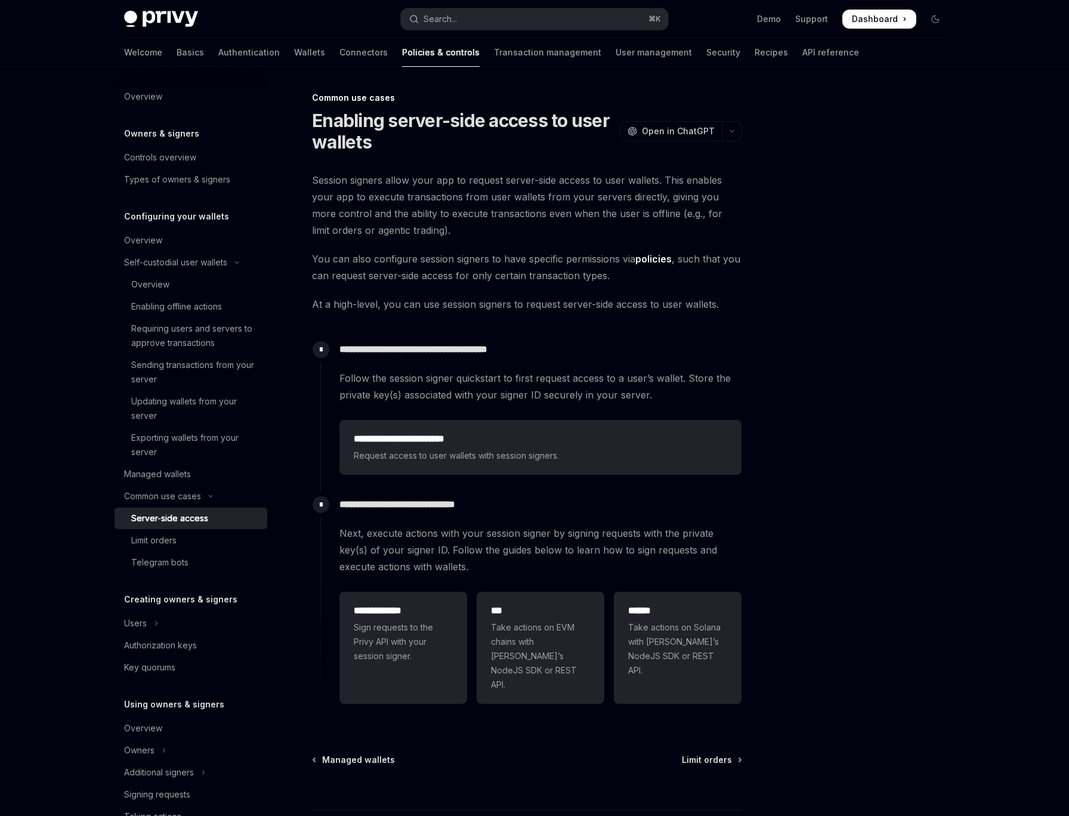
click at [953, 289] on div at bounding box center [863, 454] width 181 height 726
click at [874, 298] on div at bounding box center [863, 454] width 181 height 726
